Goal: Book appointment/travel/reservation

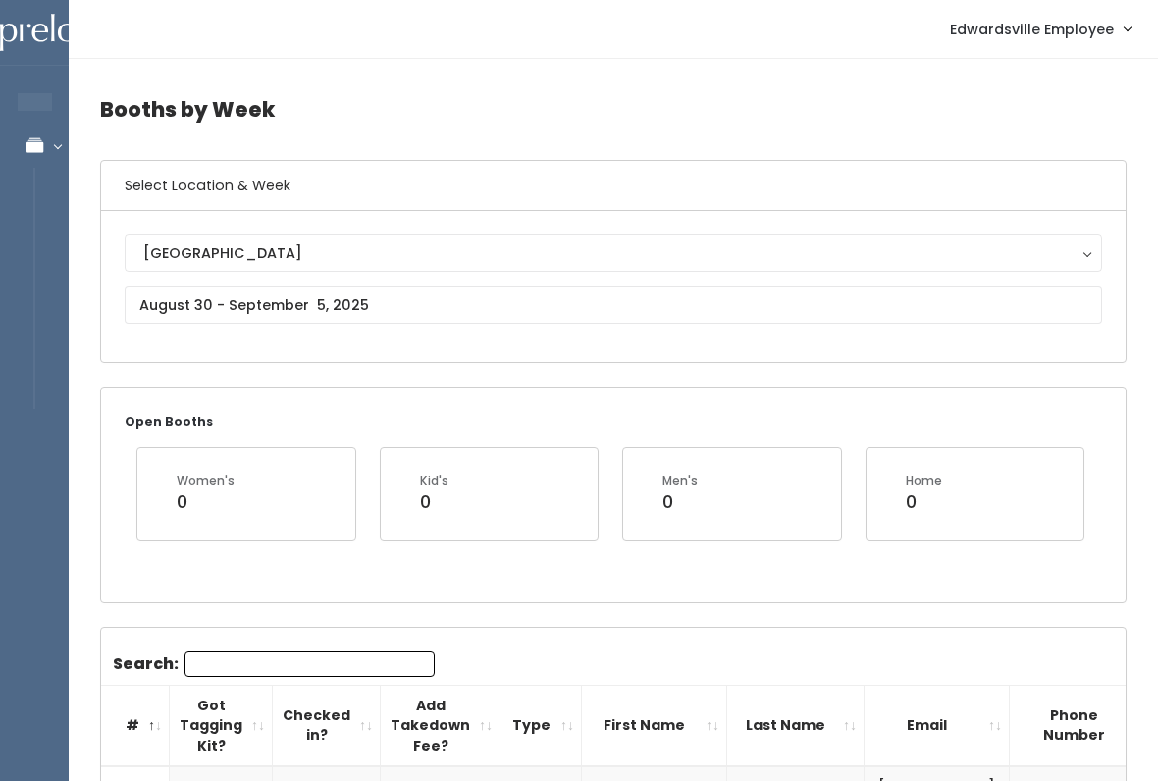
click at [289, 668] on input "Search:" at bounding box center [309, 665] width 250 height 26
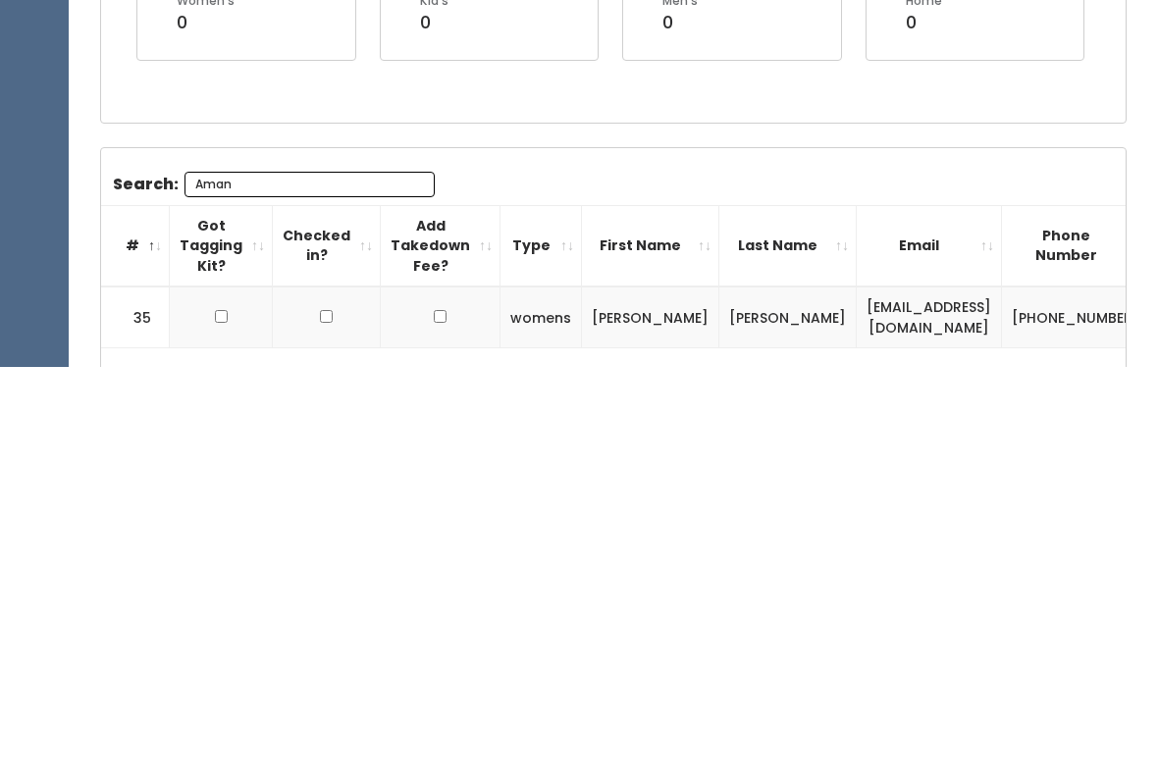
scroll to position [190, 0]
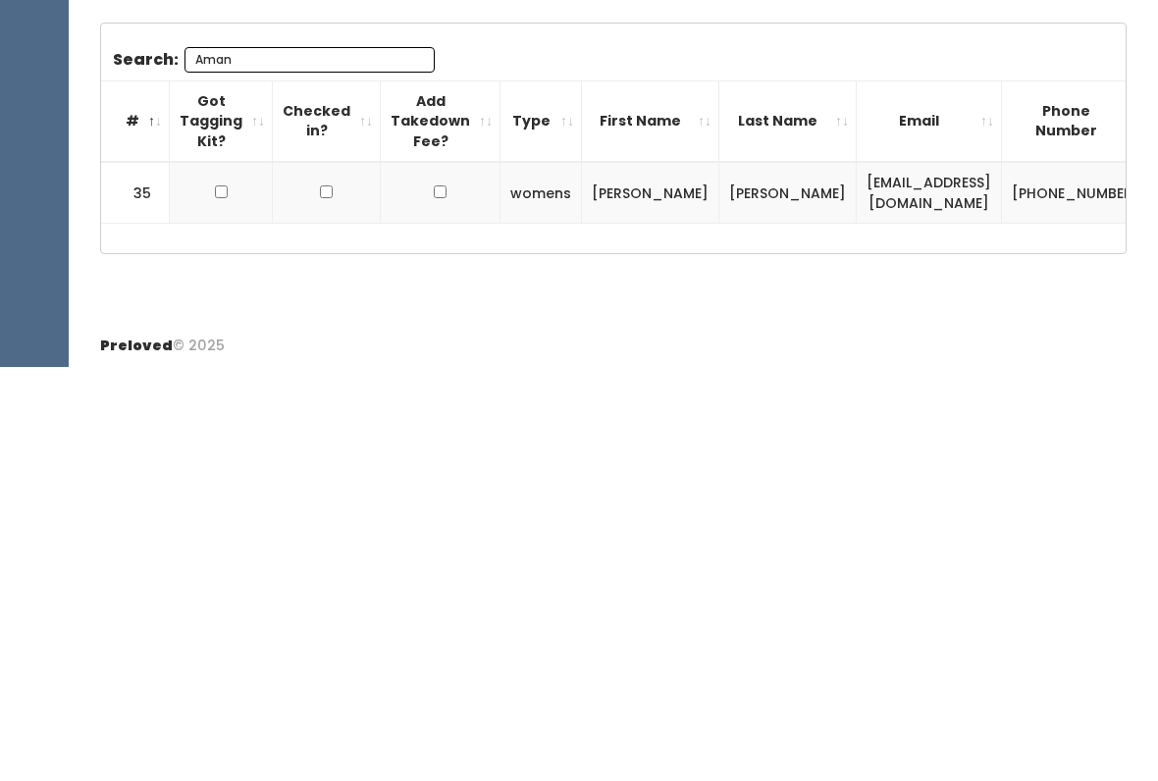
type input "Aman"
click at [230, 576] on td at bounding box center [221, 607] width 103 height 62
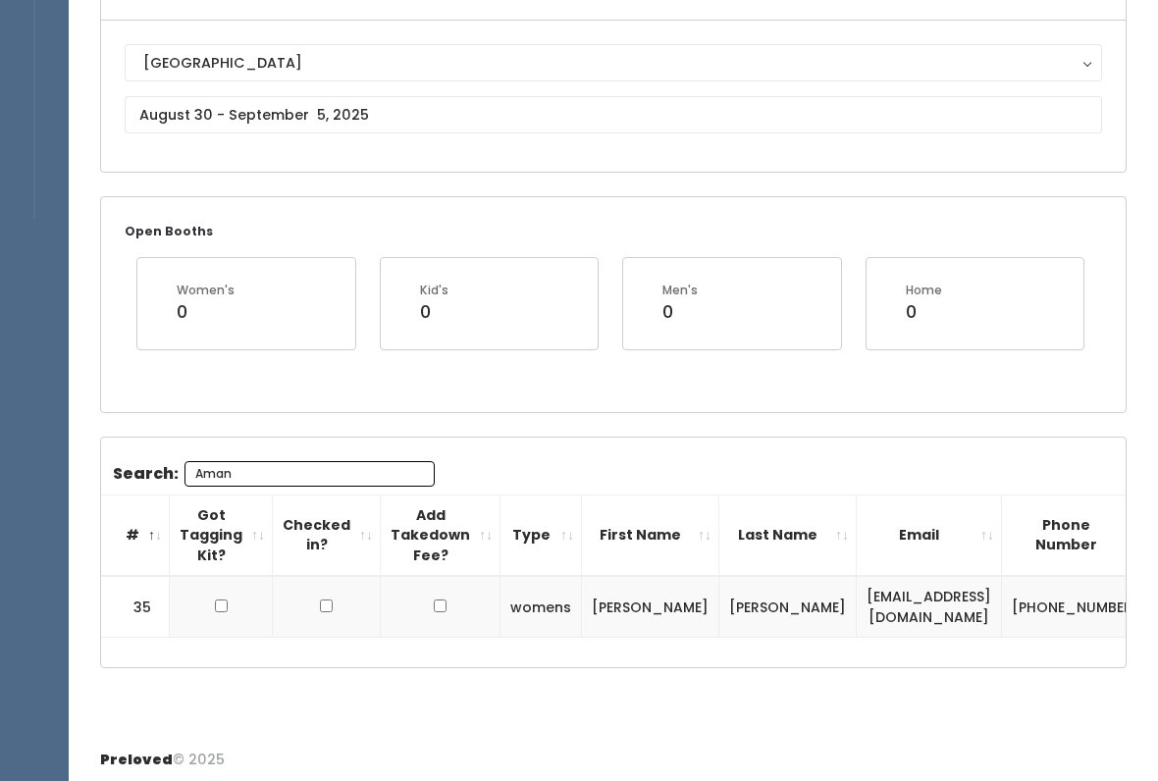
click at [213, 586] on td at bounding box center [221, 607] width 103 height 62
click at [215, 605] on input "checkbox" at bounding box center [221, 606] width 13 height 13
checkbox input "true"
click at [510, 119] on input "text" at bounding box center [613, 114] width 977 height 37
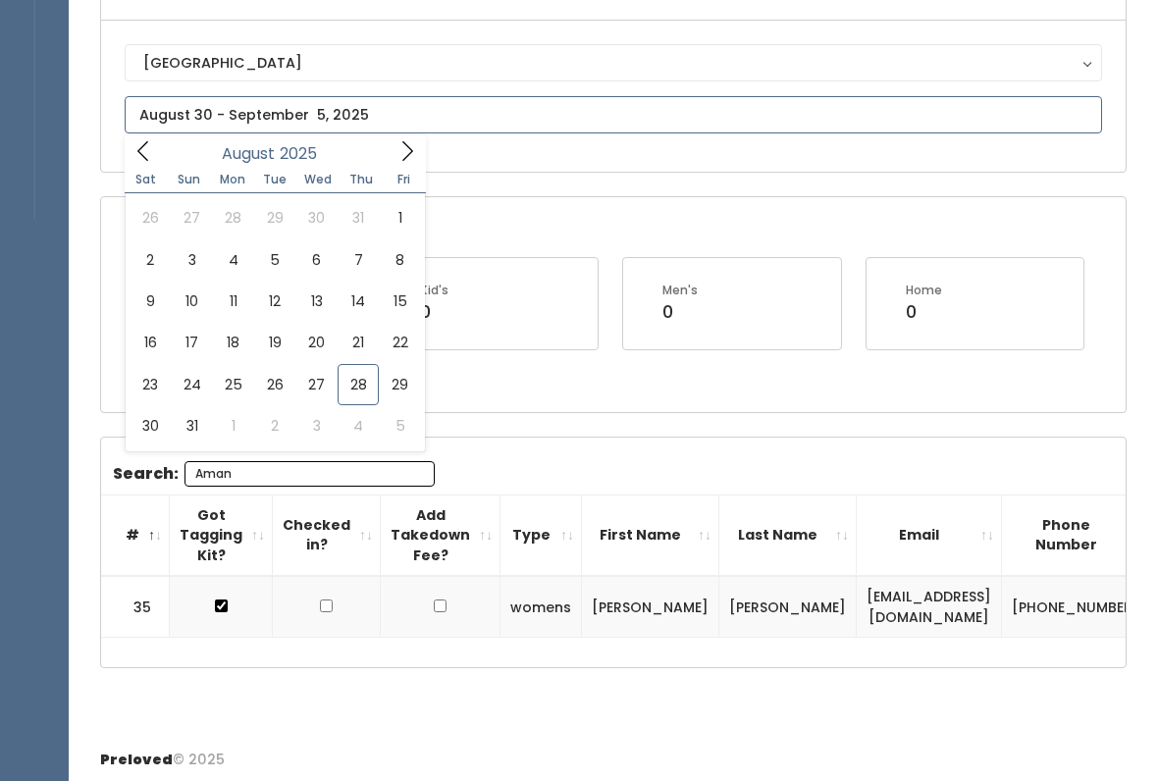
type input "August 23 to August 29"
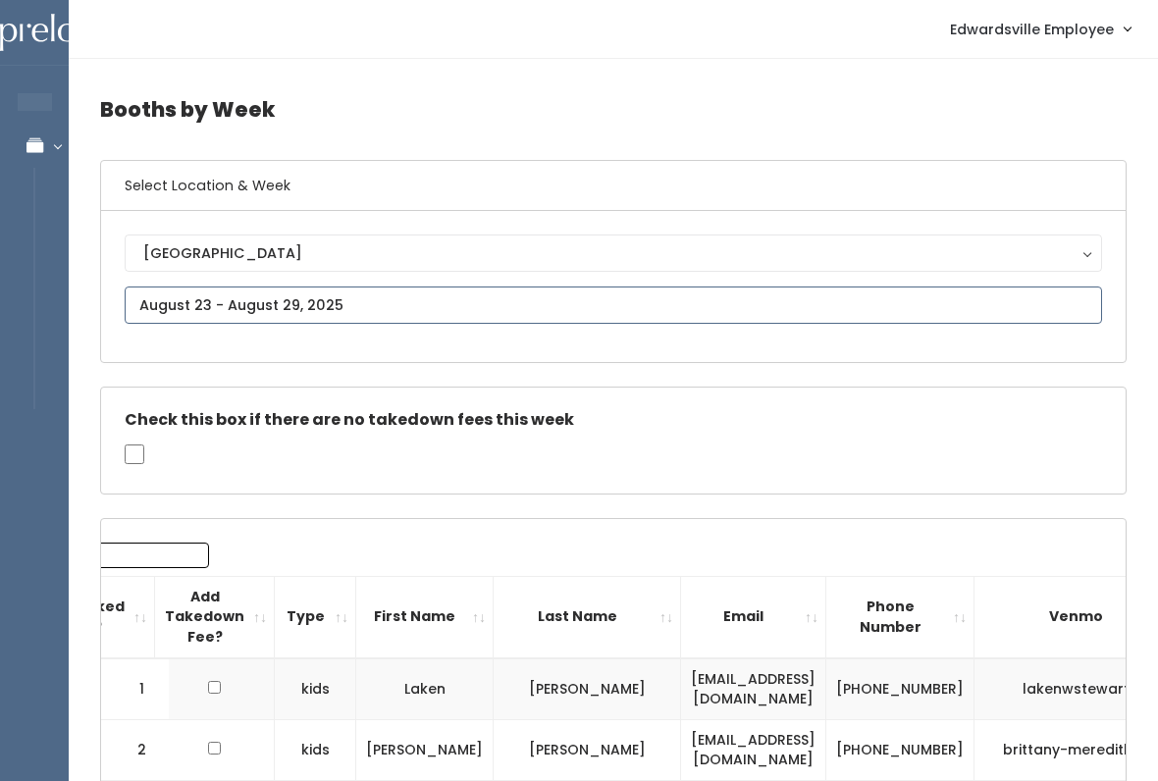
click at [172, 293] on input "text" at bounding box center [613, 305] width 977 height 37
